Goal: Navigation & Orientation: Understand site structure

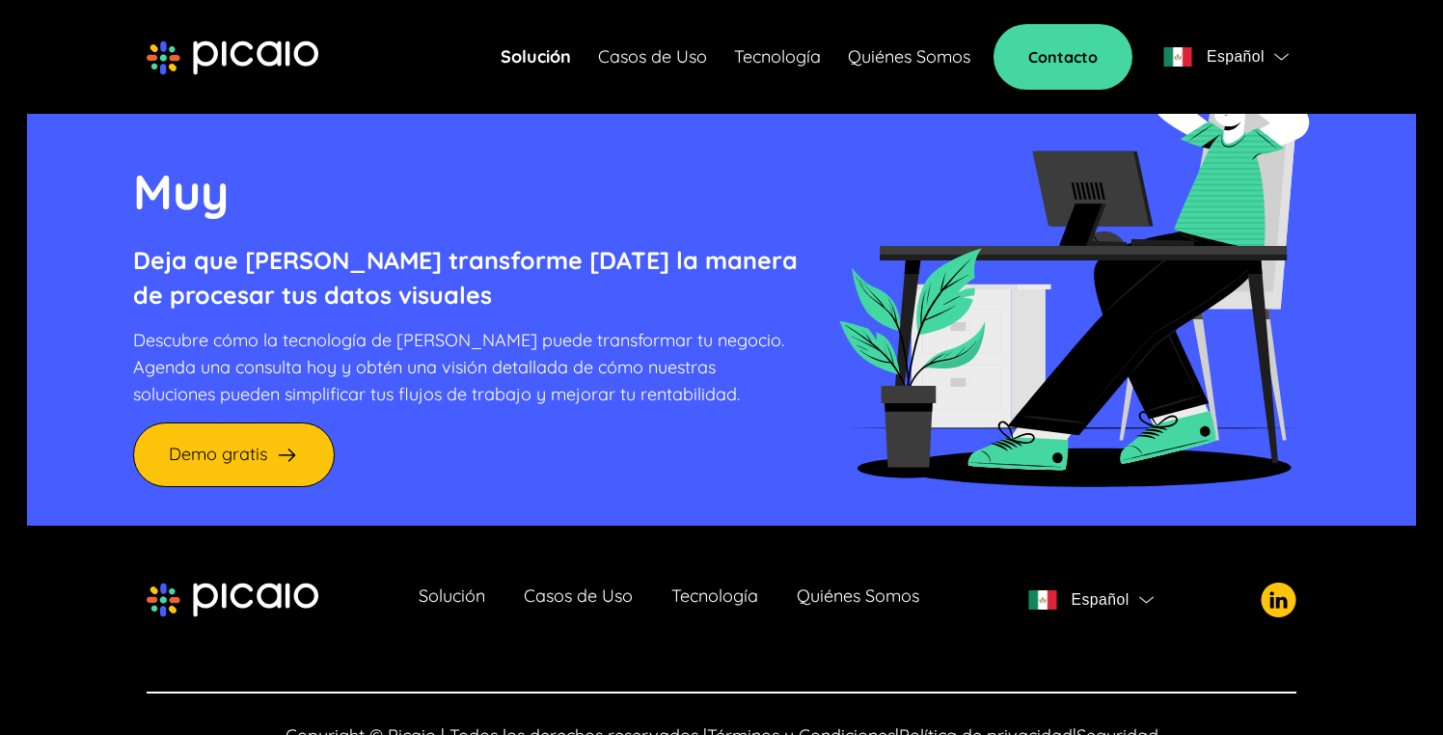
scroll to position [5379, 0]
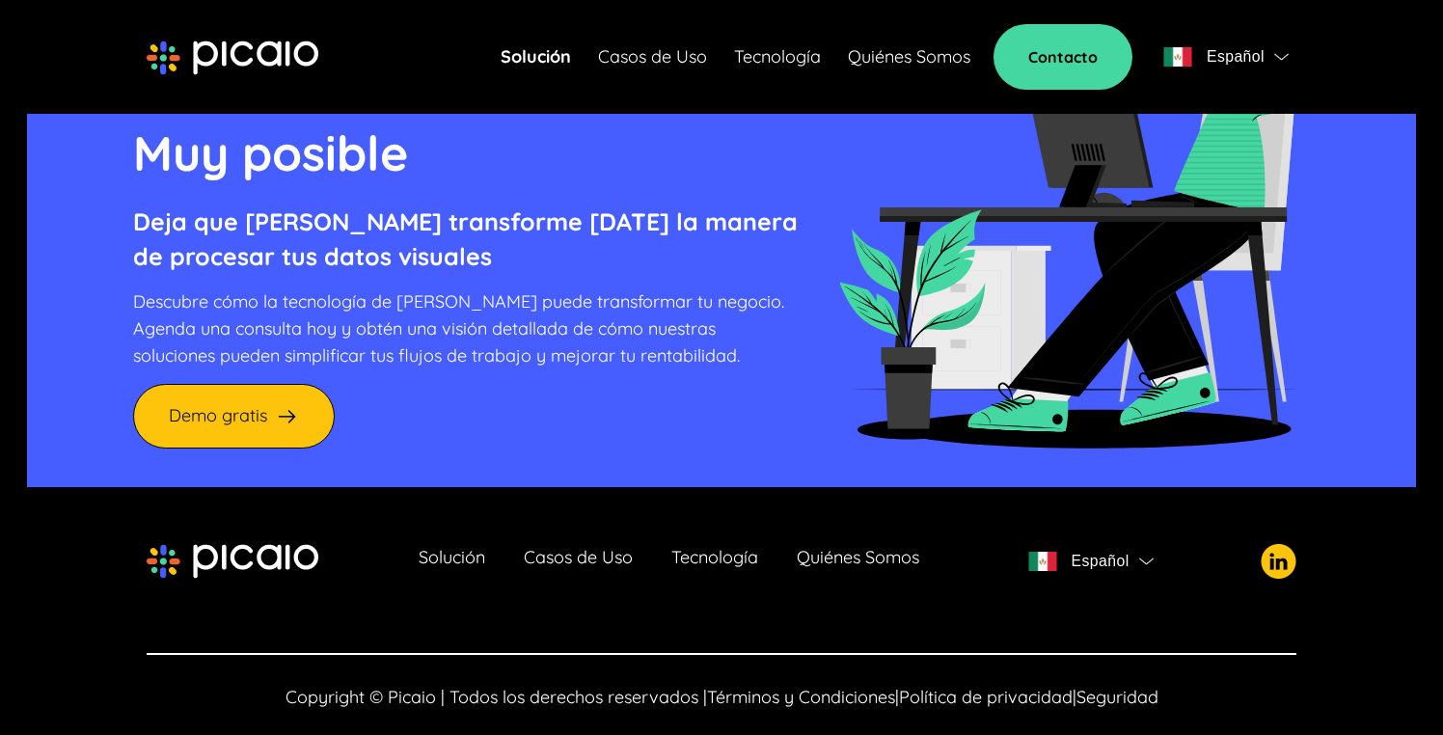
click at [529, 63] on link "Solución" at bounding box center [536, 56] width 70 height 27
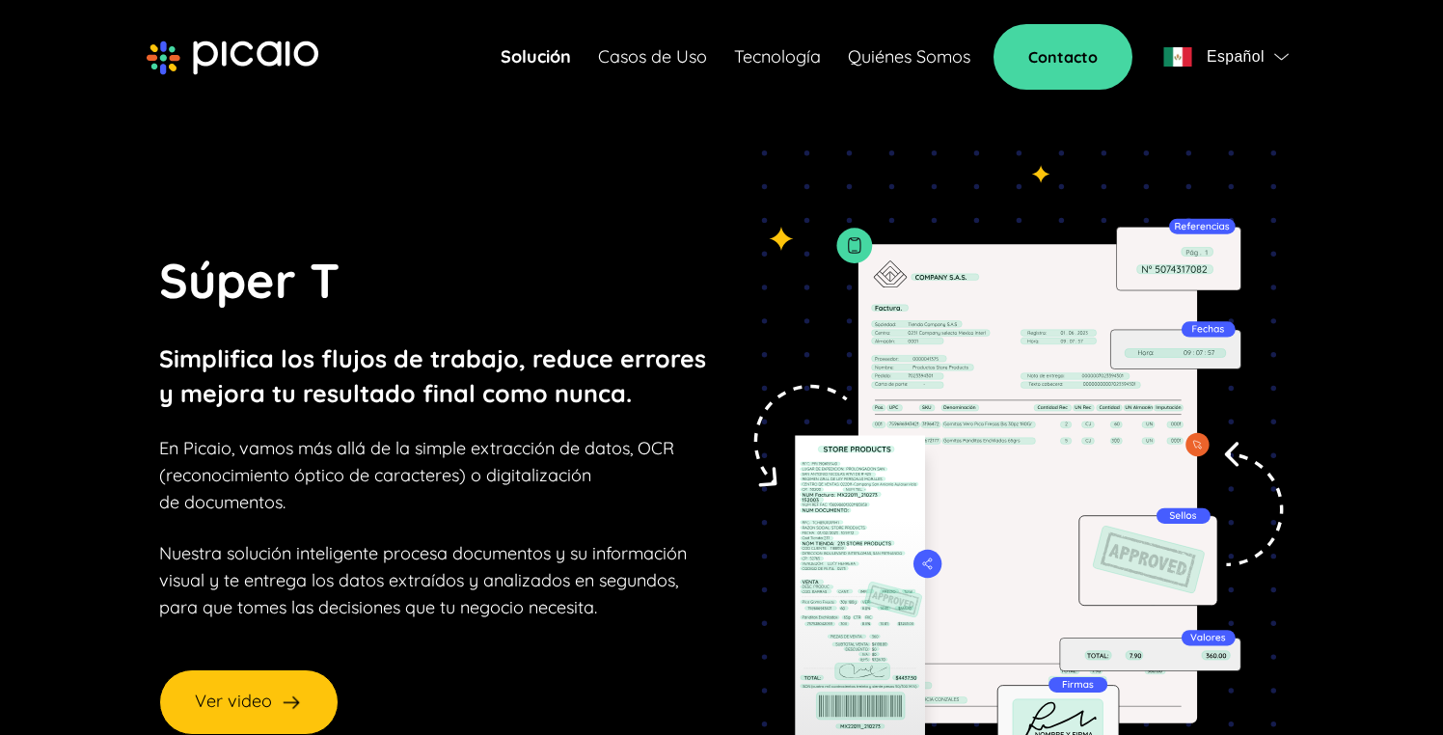
click at [617, 52] on link "Casos de Uso" at bounding box center [652, 56] width 109 height 27
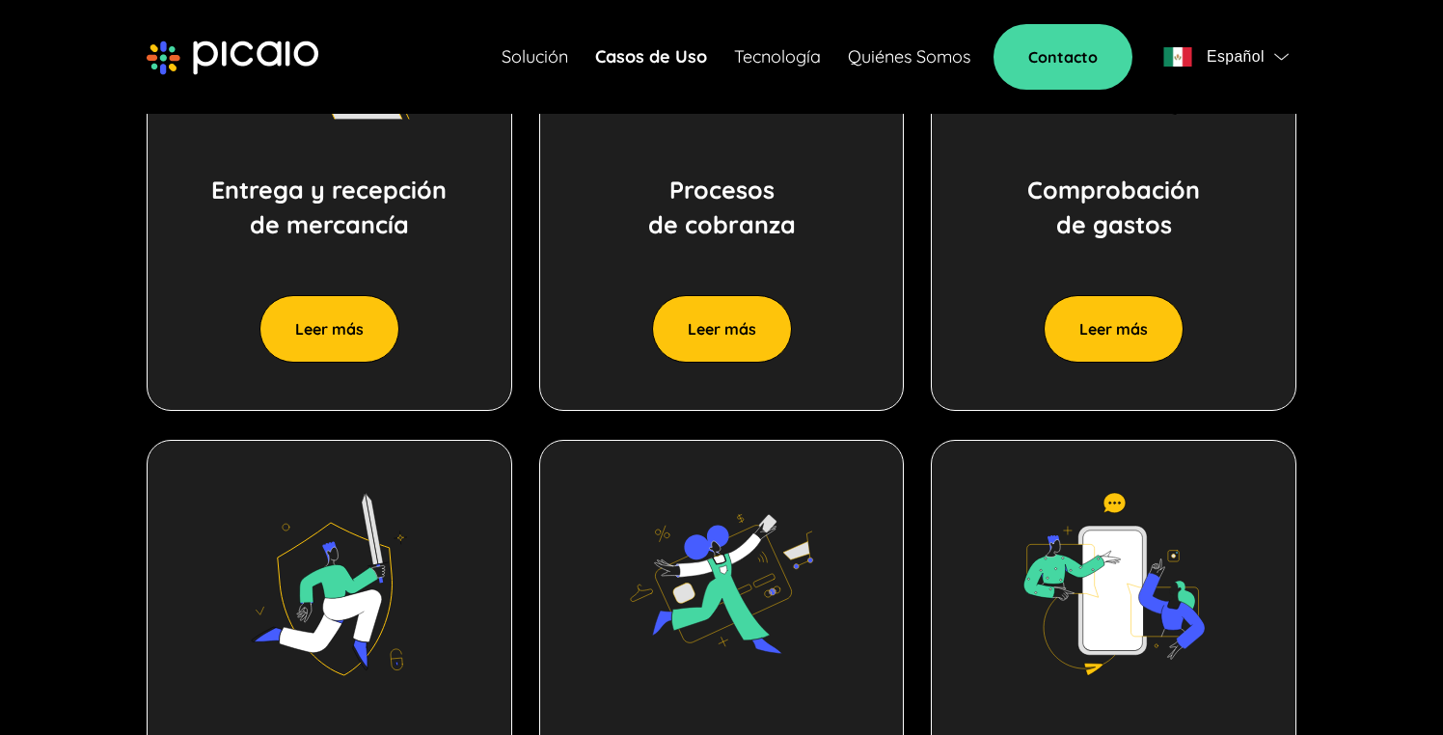
scroll to position [1433, 0]
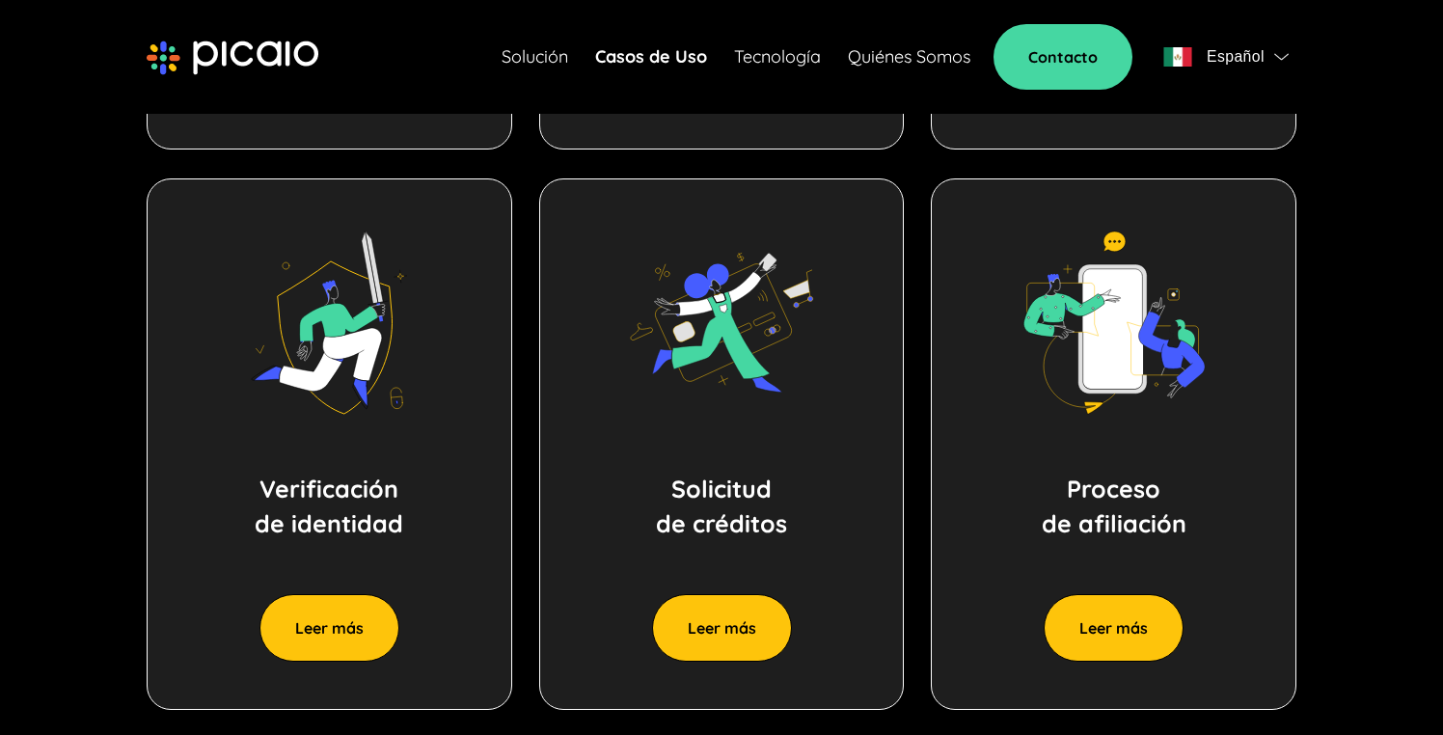
click at [783, 58] on link "Tecnología" at bounding box center [777, 56] width 87 height 27
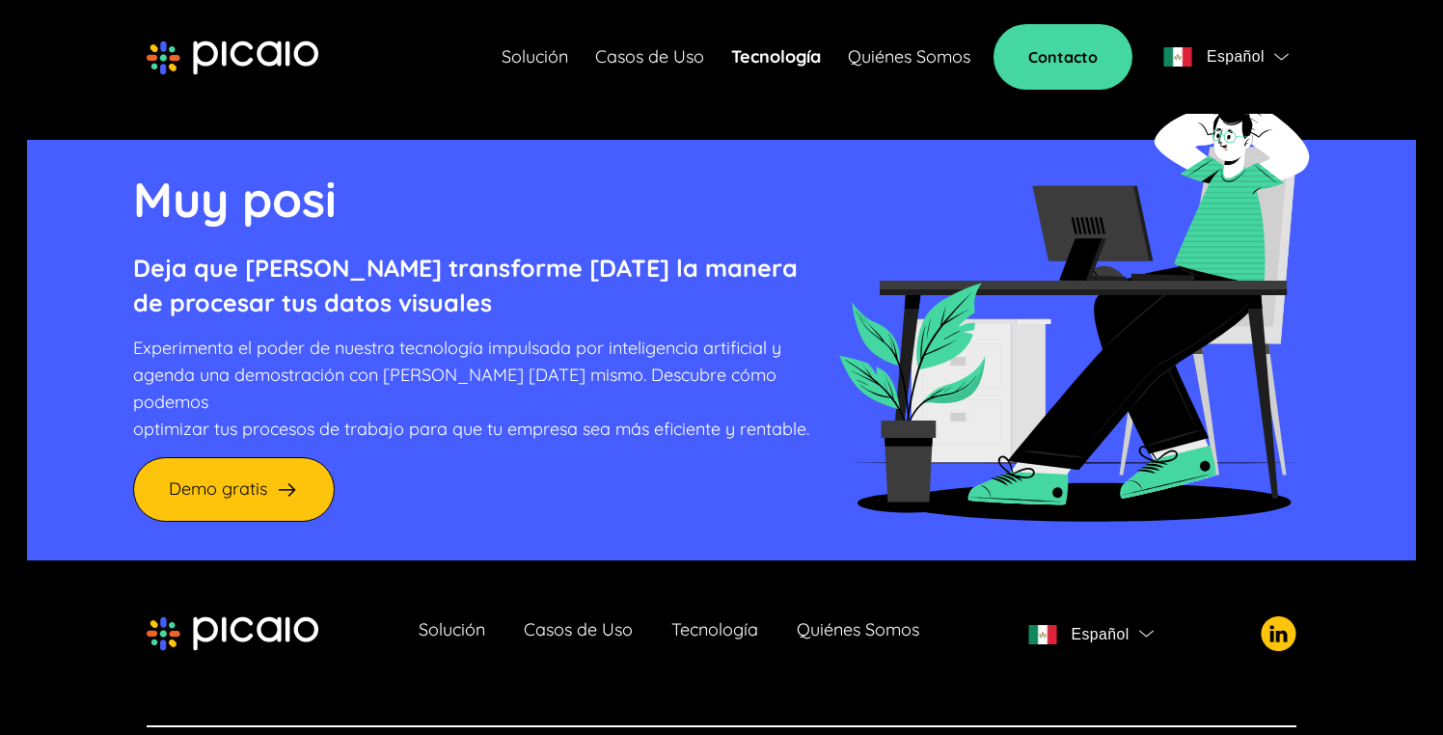
scroll to position [7639, 0]
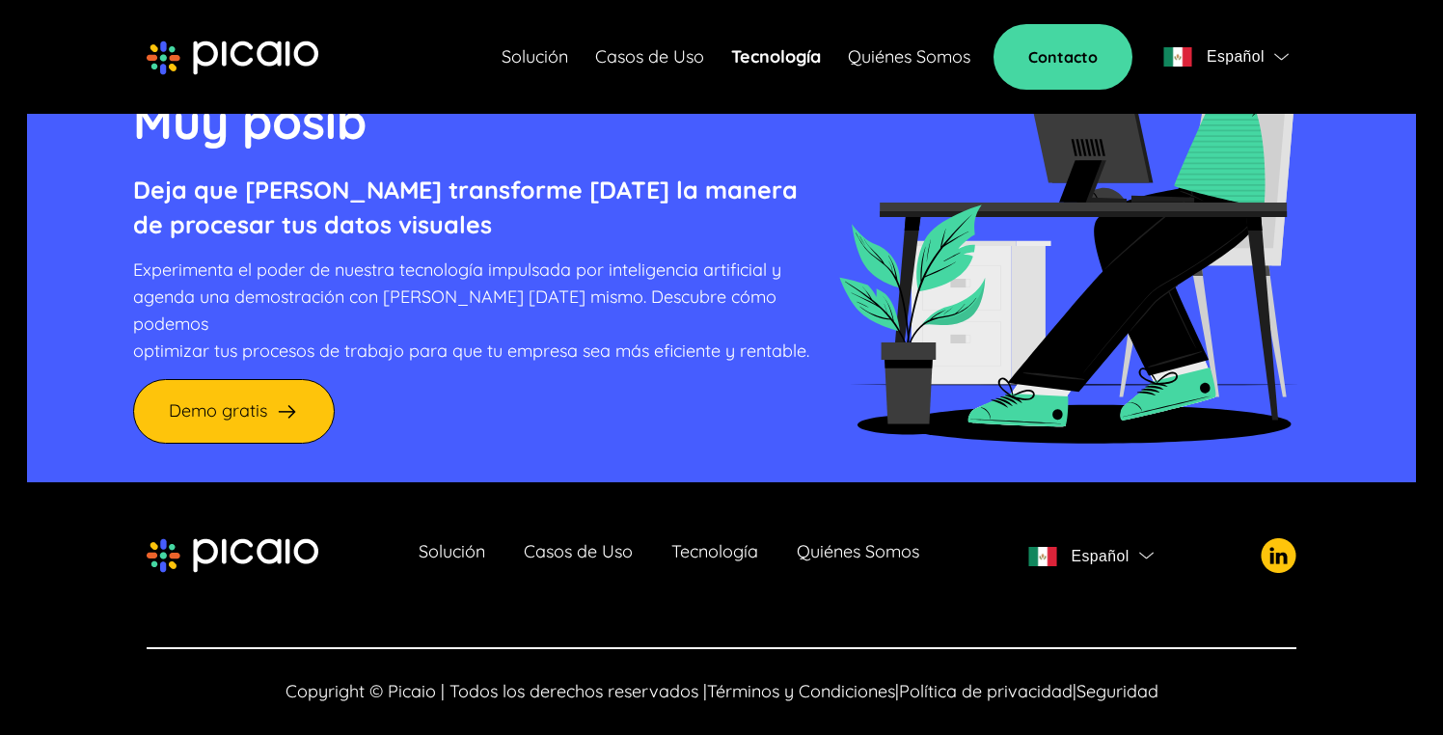
click at [1200, 50] on div "Español" at bounding box center [1213, 56] width 101 height 27
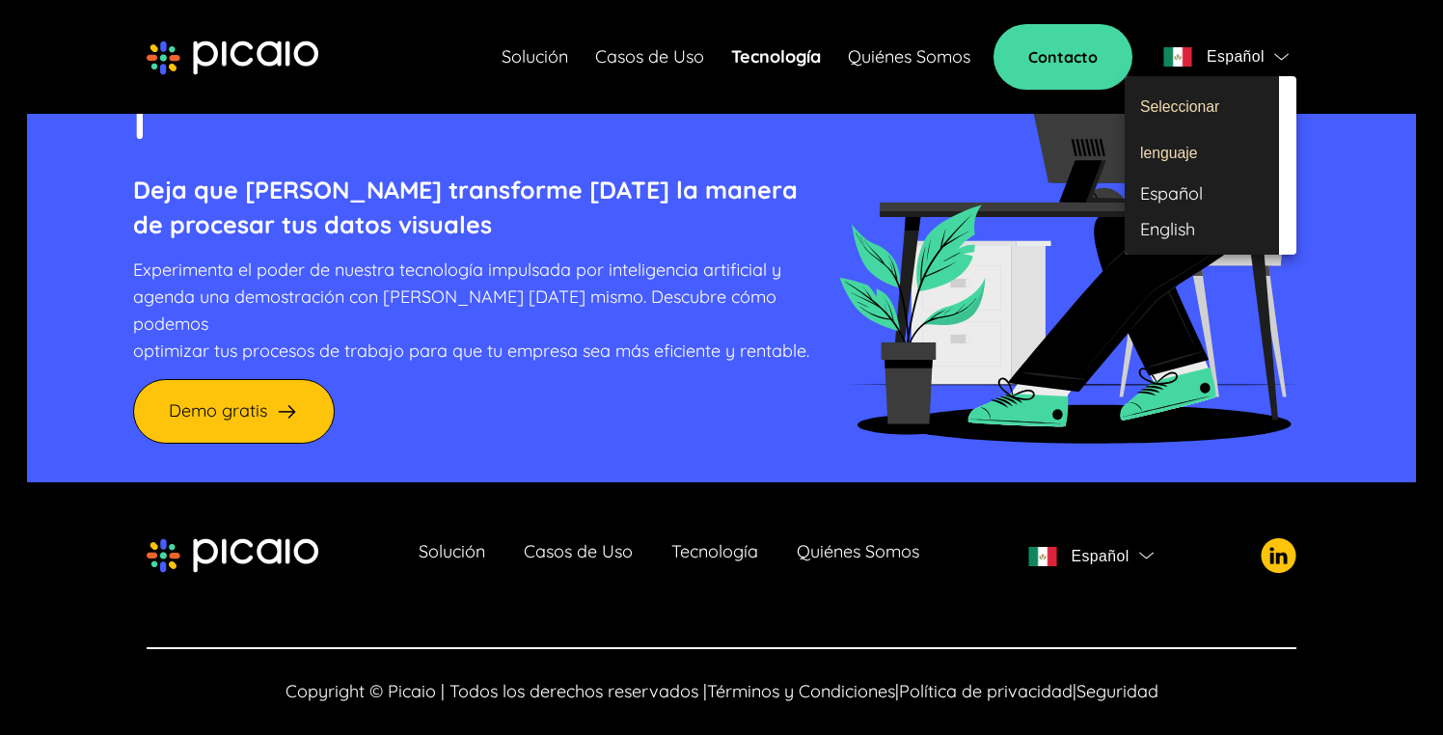
click at [1171, 229] on div "English" at bounding box center [1202, 230] width 154 height 36
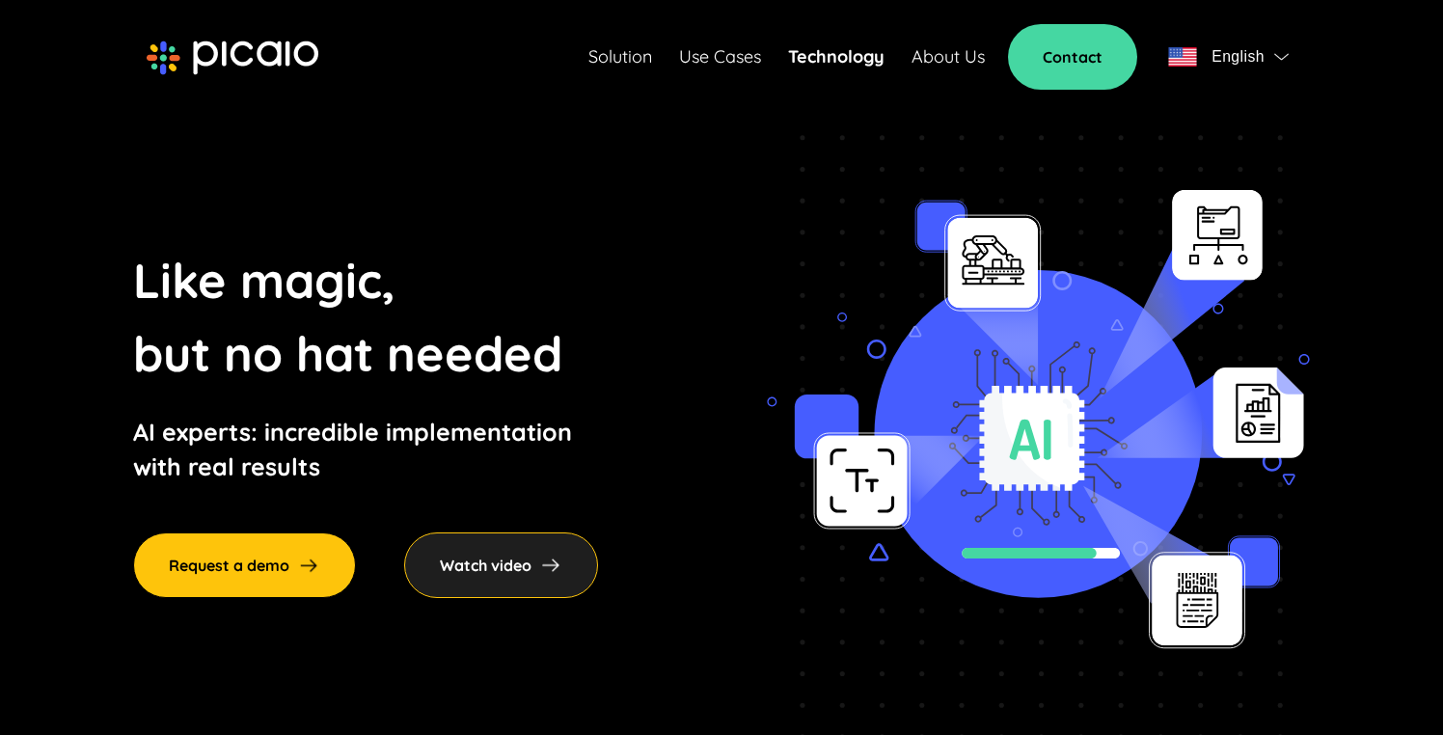
scroll to position [0, 0]
